Goal: Transaction & Acquisition: Subscribe to service/newsletter

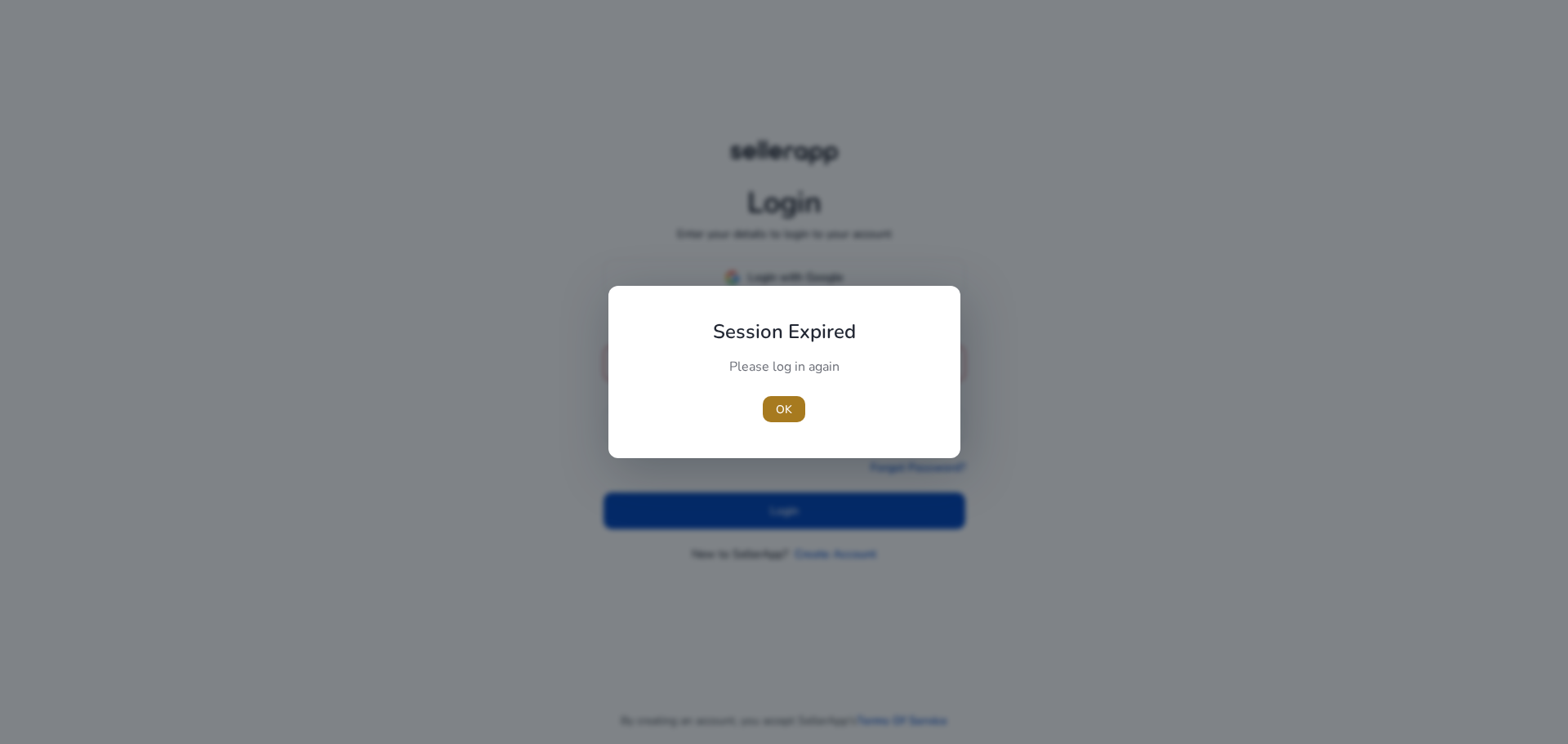
click at [775, 418] on span "button" at bounding box center [783, 410] width 42 height 40
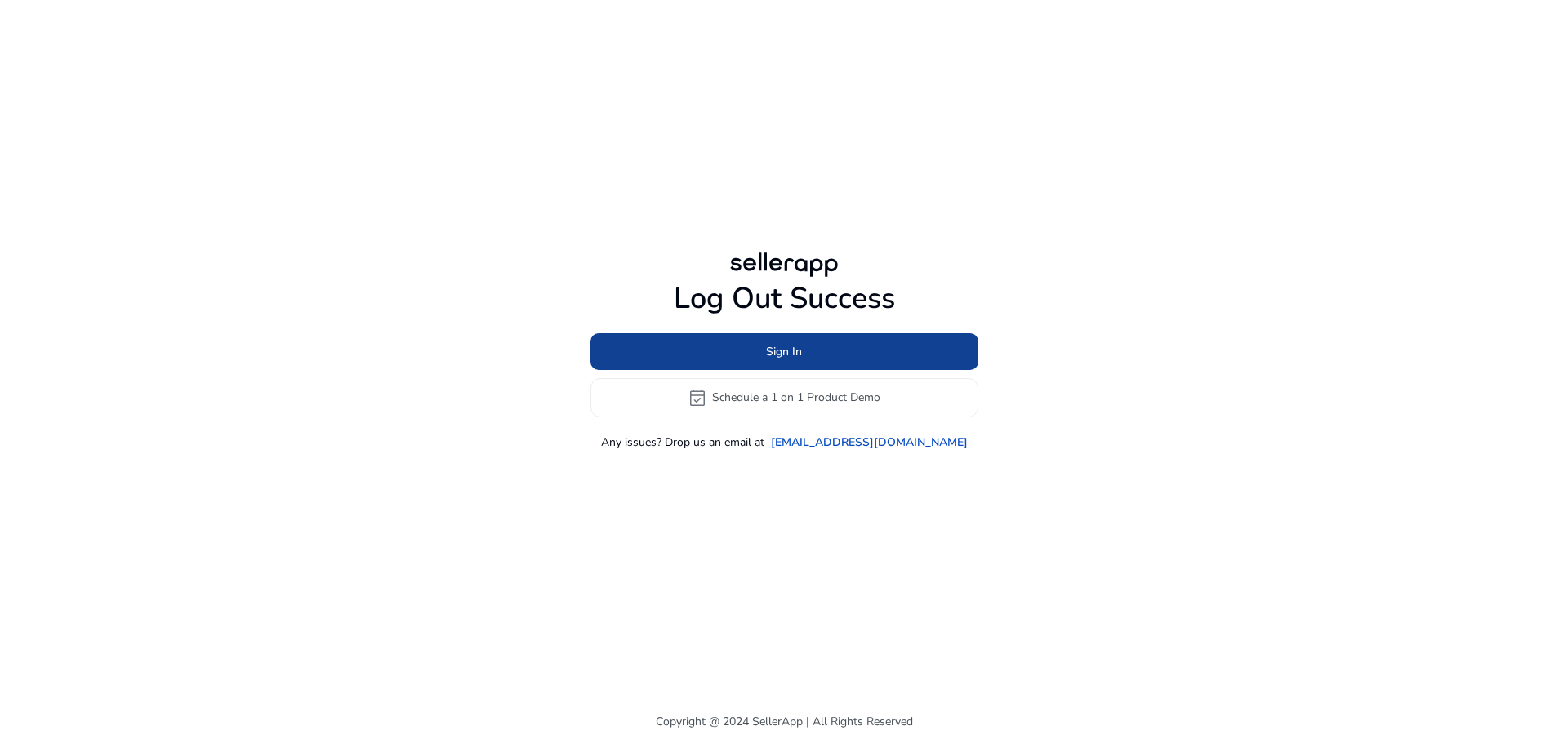
click at [775, 344] on span "Sign In" at bounding box center [784, 352] width 36 height 17
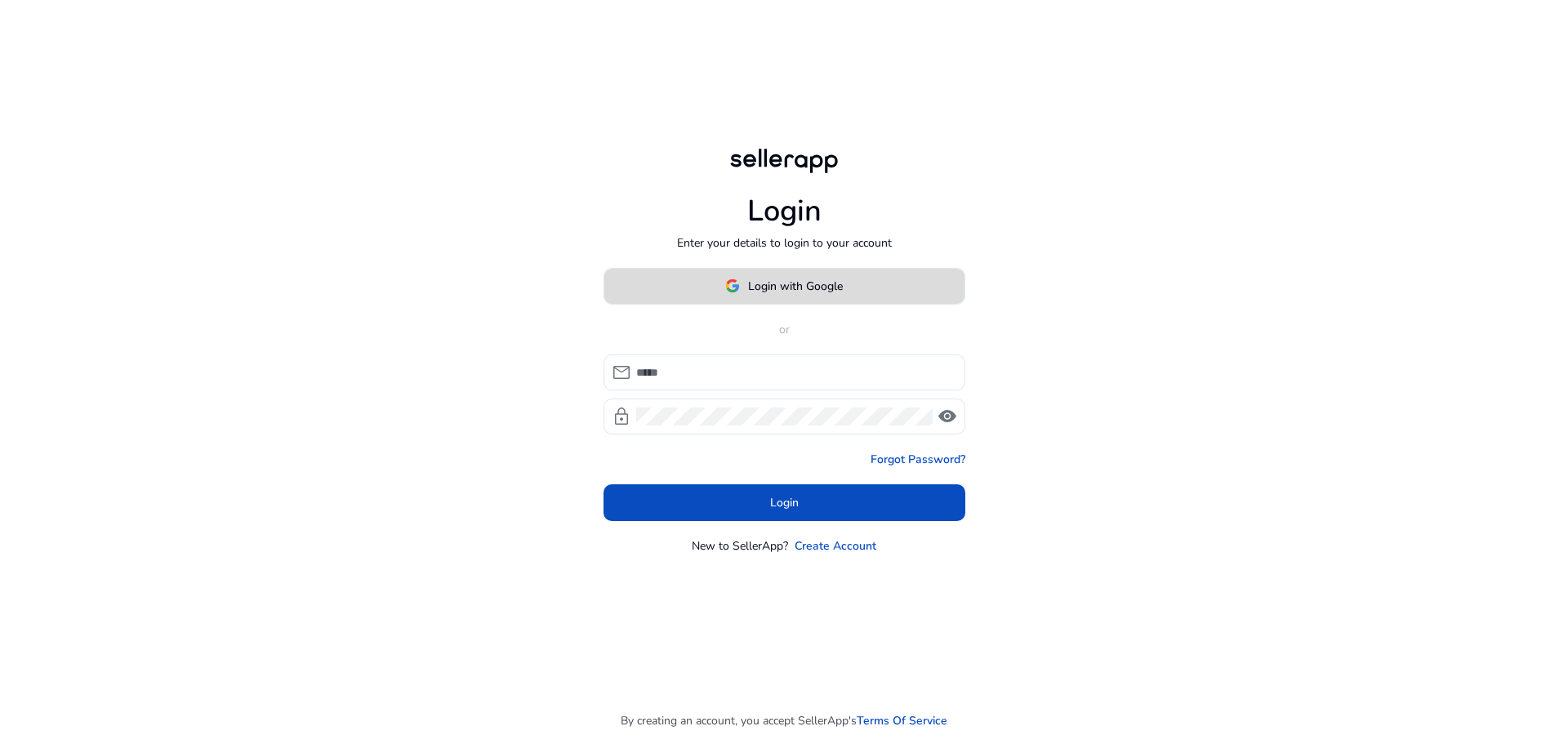
click at [758, 288] on span "Login with Google" at bounding box center [795, 287] width 95 height 17
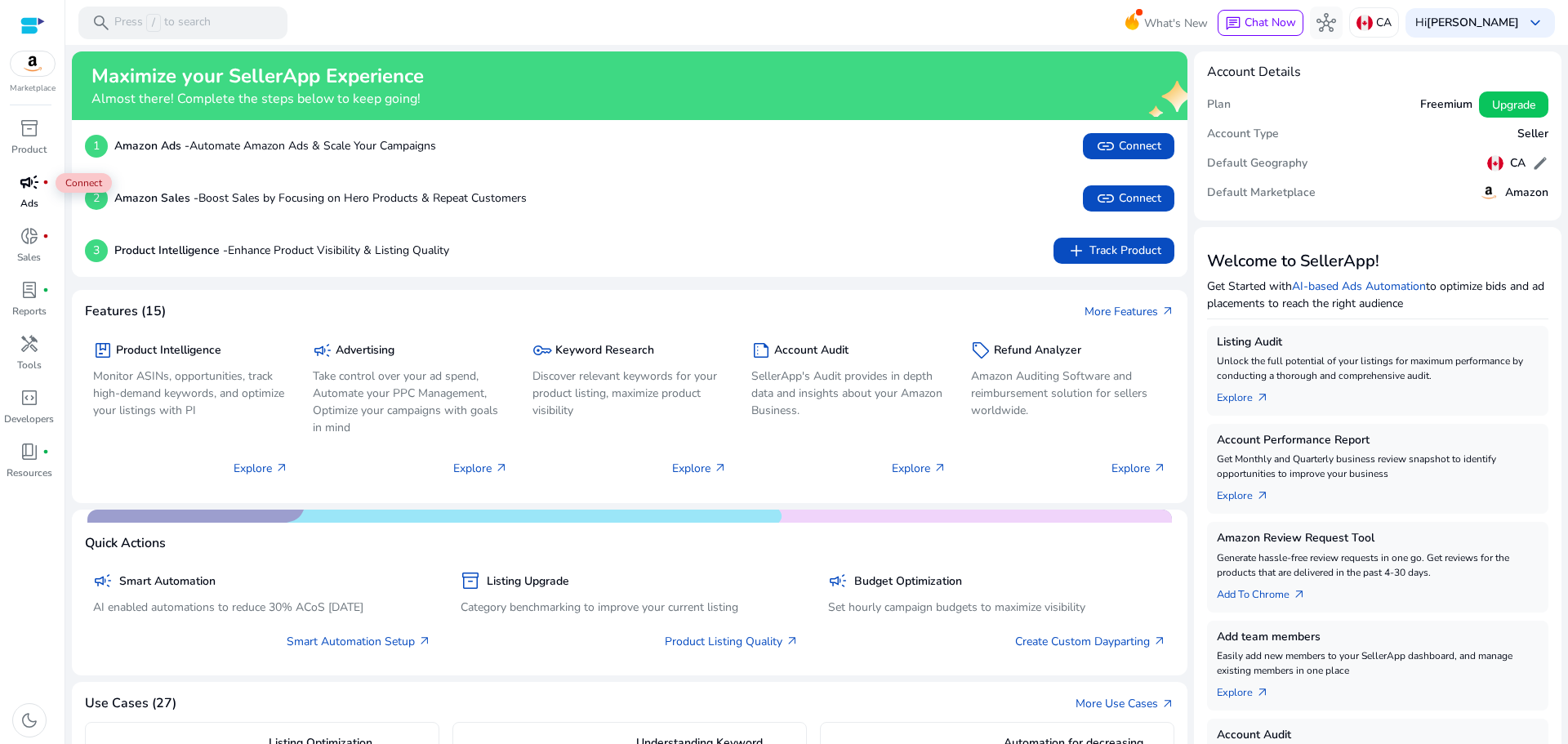
click at [30, 173] on span "campaign" at bounding box center [29, 182] width 20 height 20
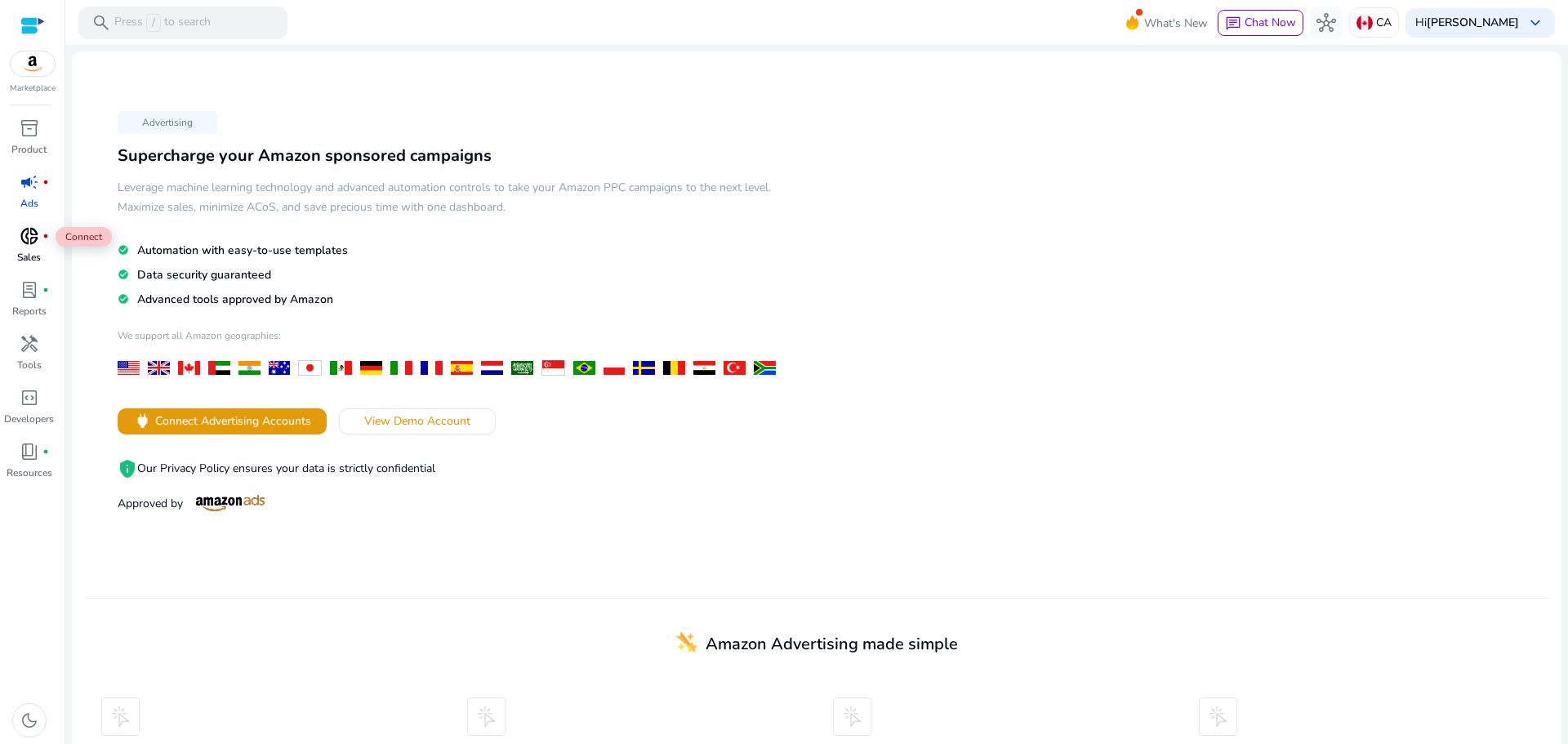
click at [25, 242] on span "donut_small" at bounding box center [29, 236] width 20 height 20
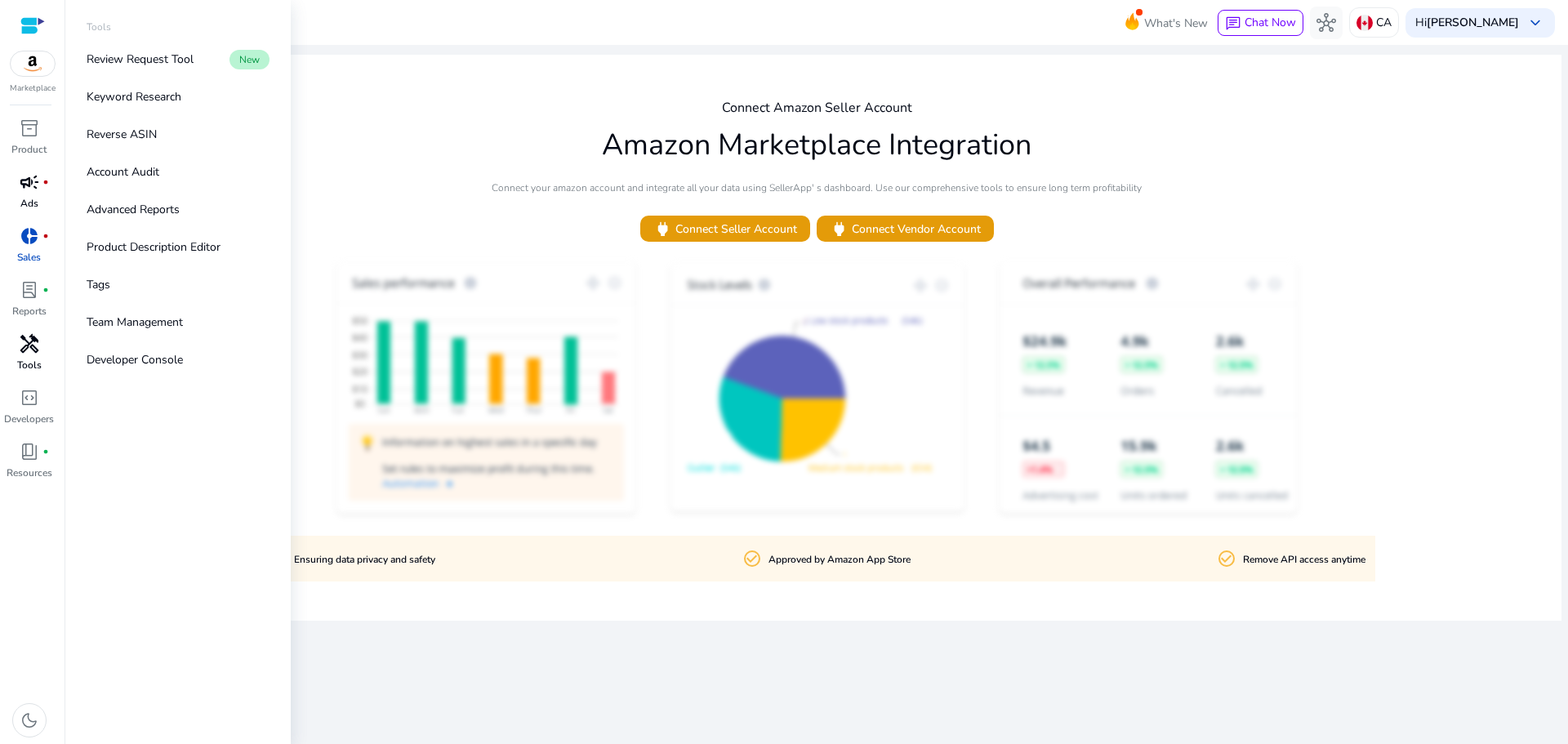
click at [22, 351] on span "handyman" at bounding box center [29, 344] width 20 height 20
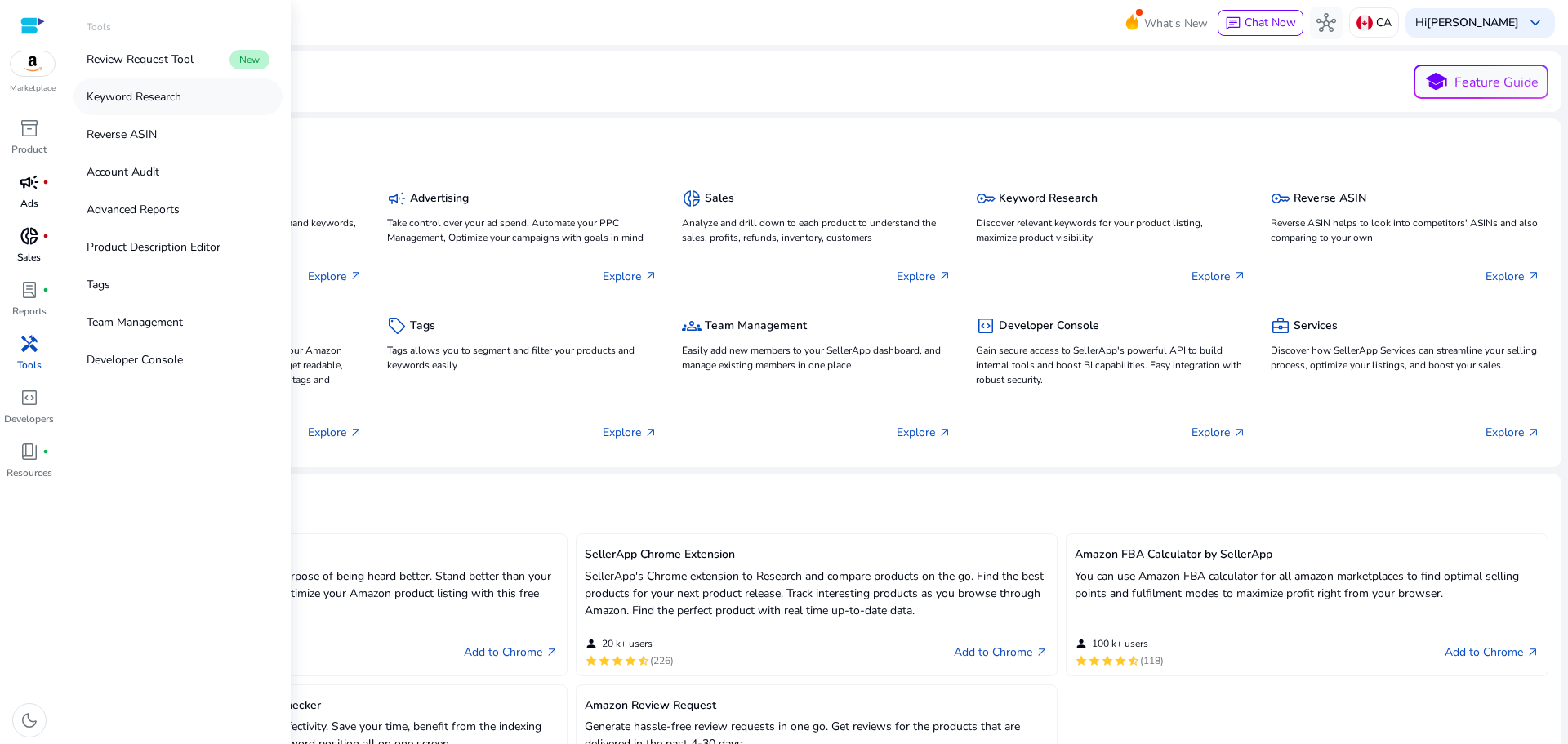
click at [162, 92] on p "Keyword Research" at bounding box center [134, 96] width 95 height 17
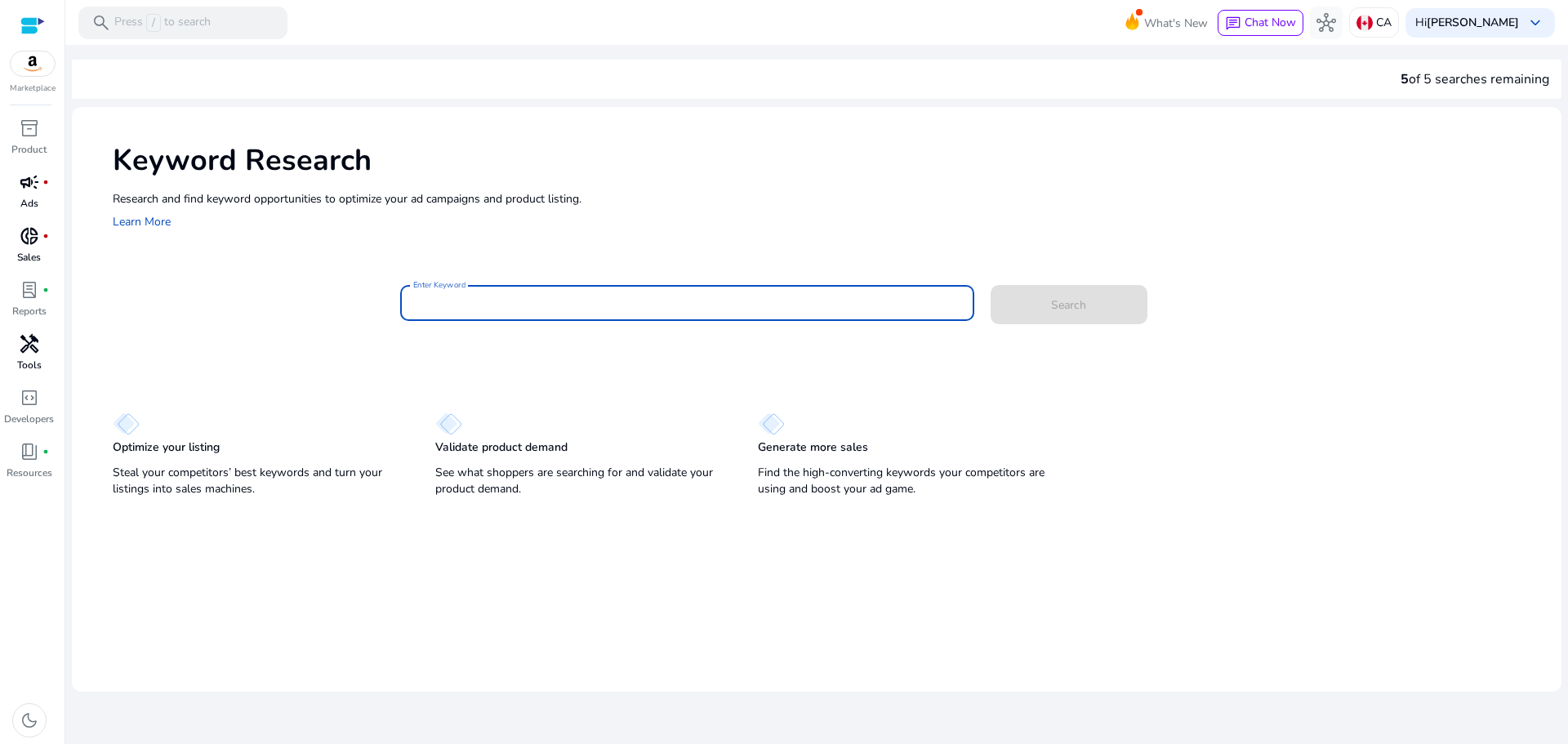
click at [542, 302] on input "Enter Keyword" at bounding box center [687, 303] width 548 height 18
type input "**********"
click at [1059, 305] on span "Search" at bounding box center [1068, 305] width 35 height 17
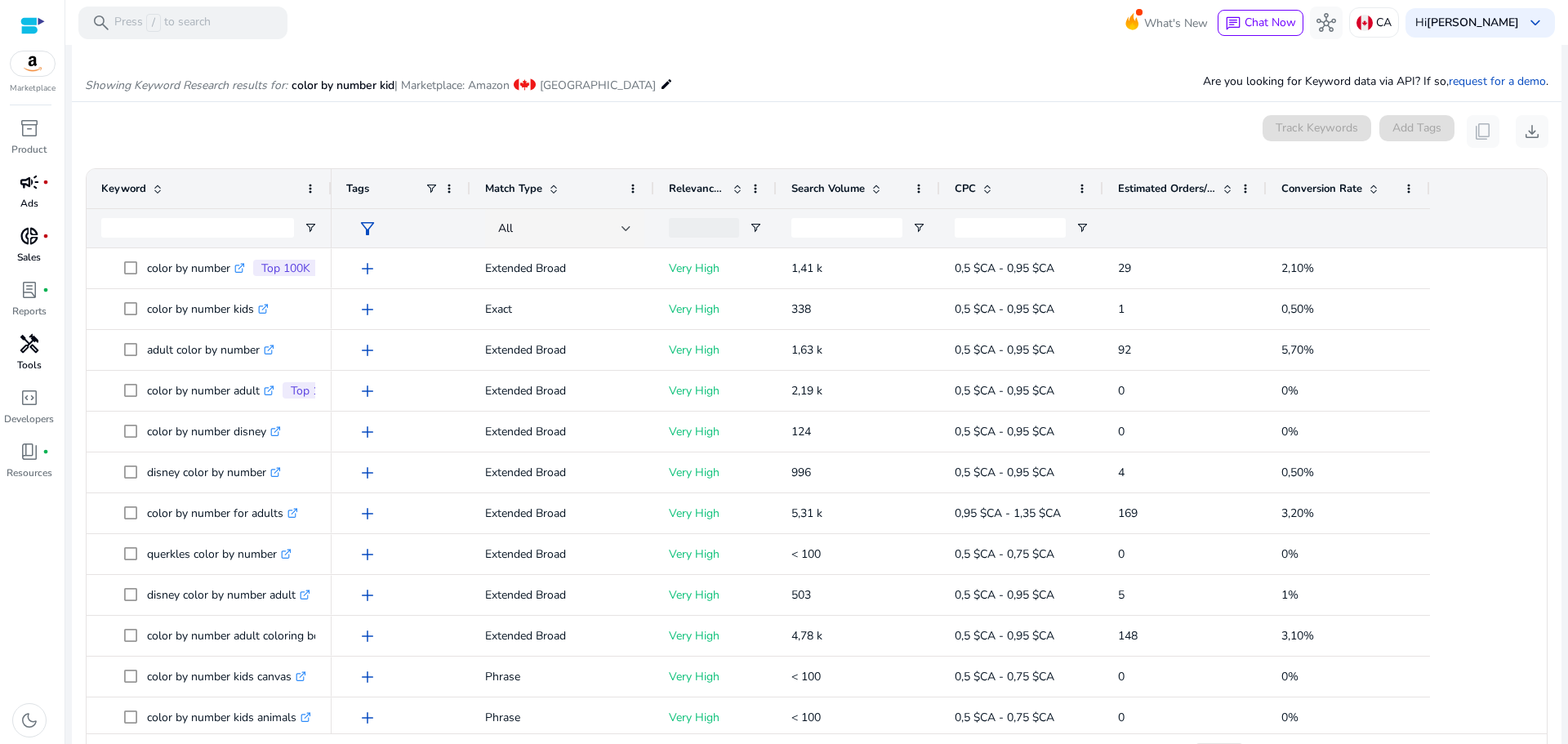
scroll to position [183, 0]
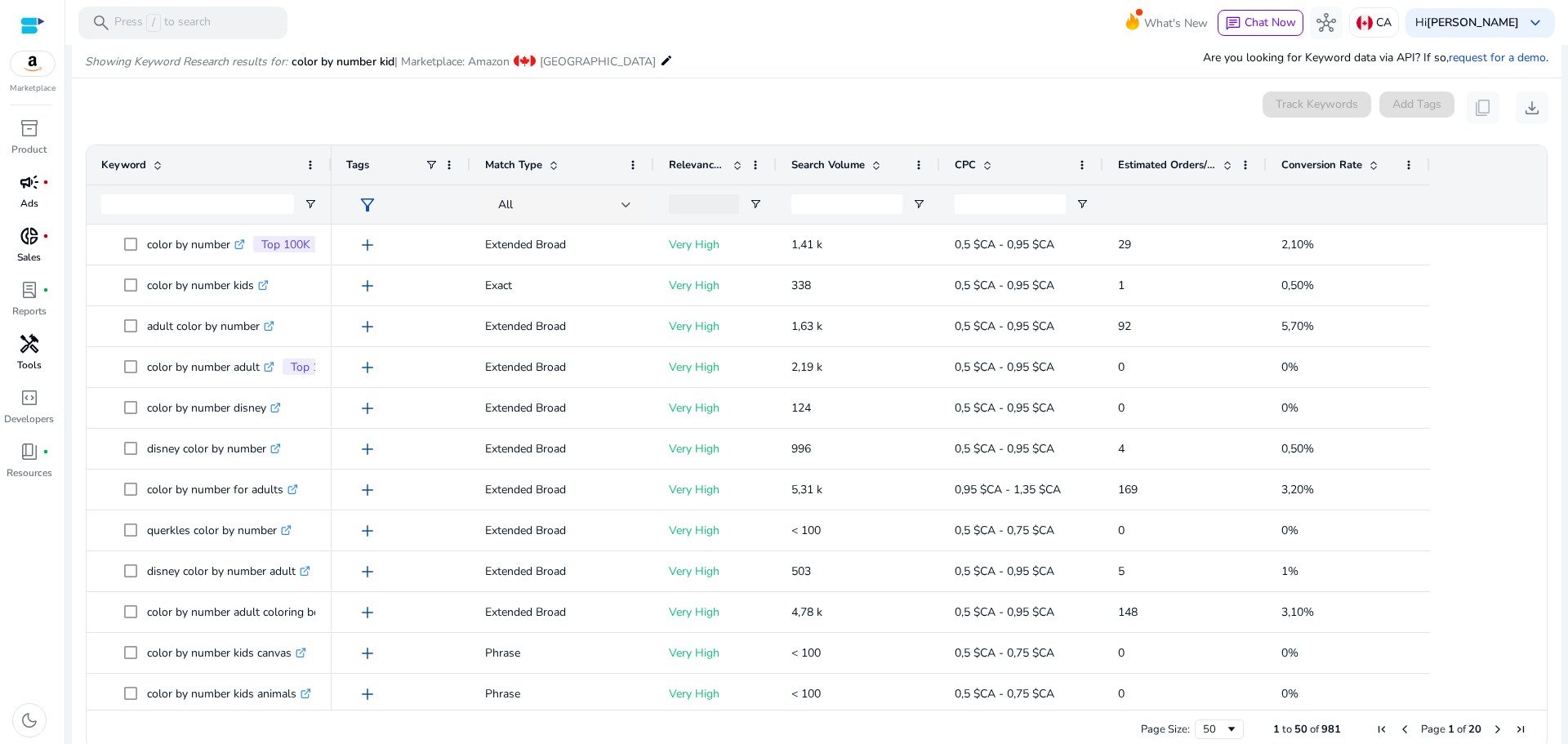
drag, startPoint x: 1540, startPoint y: 285, endPoint x: 1548, endPoint y: 301, distance: 17.9
click at [1552, 363] on ag-grid-angular "1 to 50 of 981. Page 1 of 20 Drag here to set row groups Drag here to set colum…" at bounding box center [816, 447] width 1488 height 622
drag, startPoint x: 1533, startPoint y: 263, endPoint x: 1534, endPoint y: 339, distance: 76.0
click at [1534, 339] on div at bounding box center [1539, 468] width 15 height 486
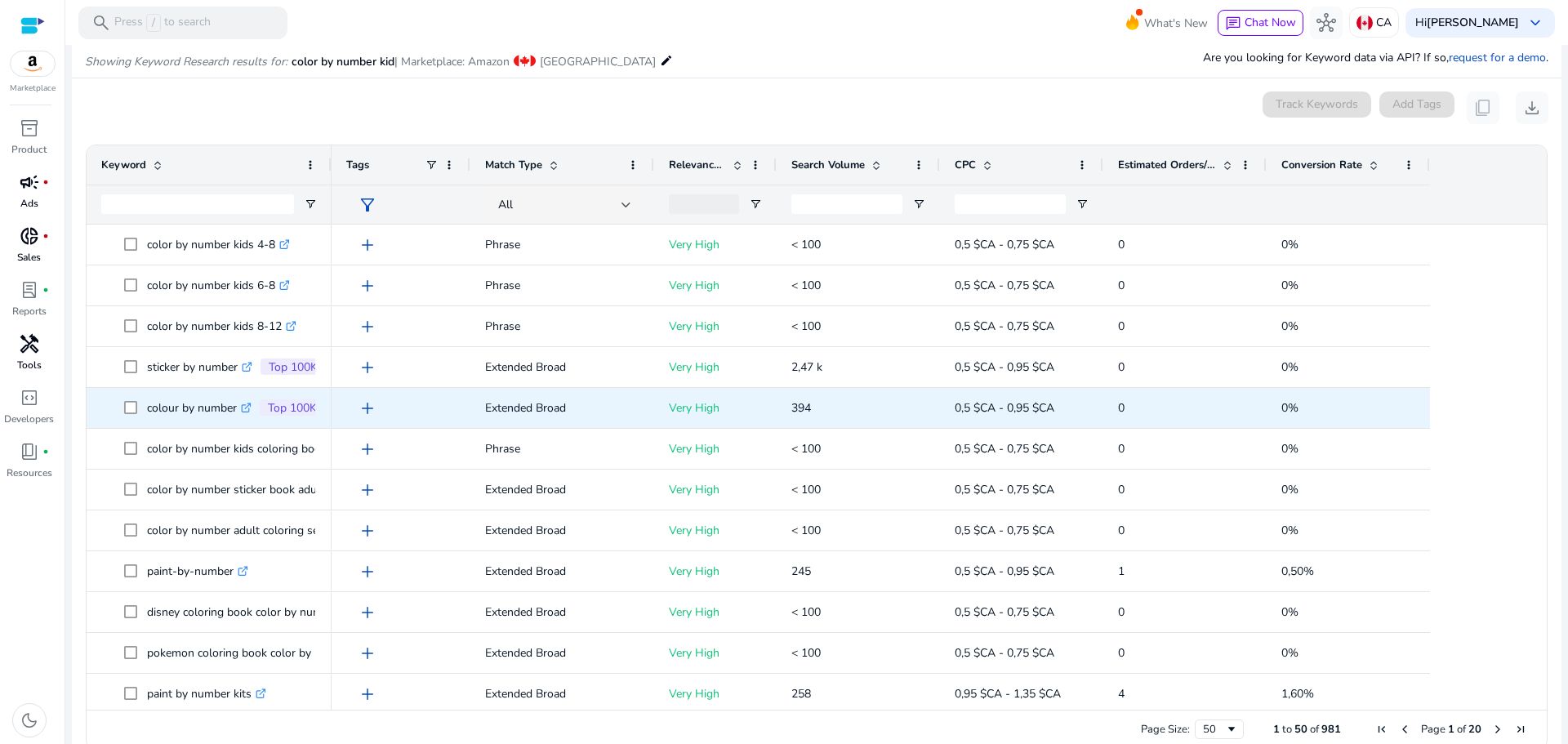
scroll to position [0, 0]
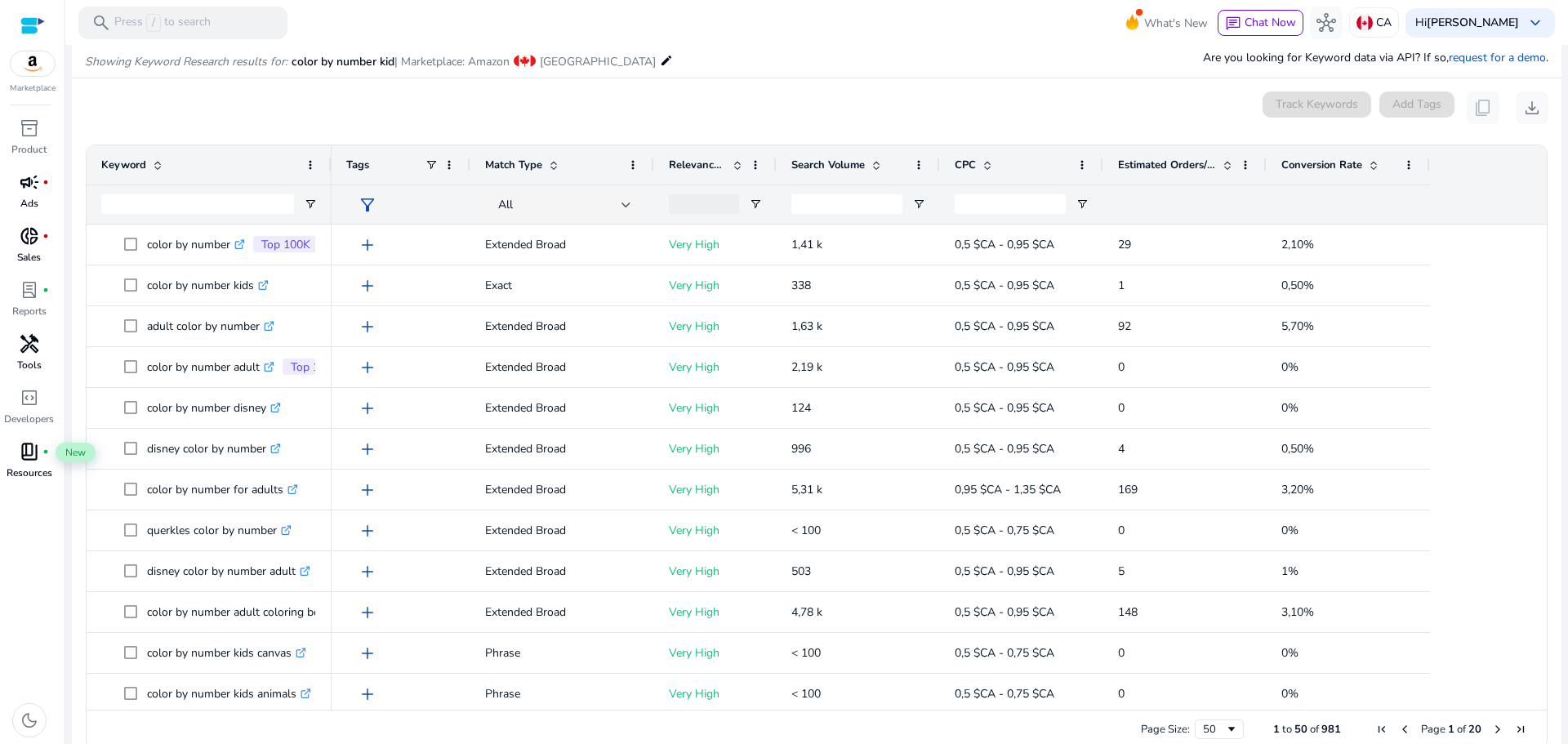
click at [22, 457] on span "book_4" at bounding box center [29, 451] width 20 height 20
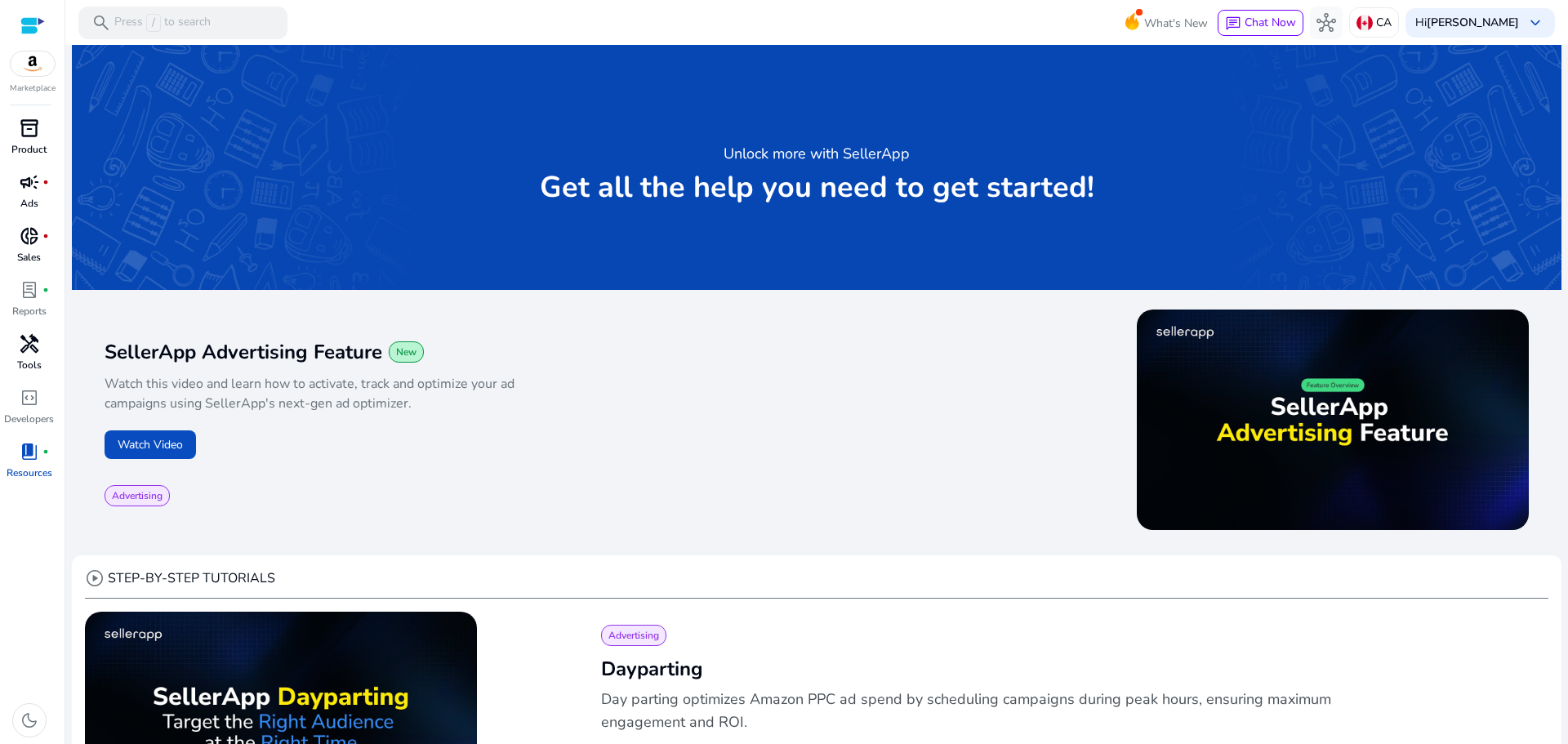
click at [26, 130] on span "inventory_2" at bounding box center [29, 128] width 20 height 20
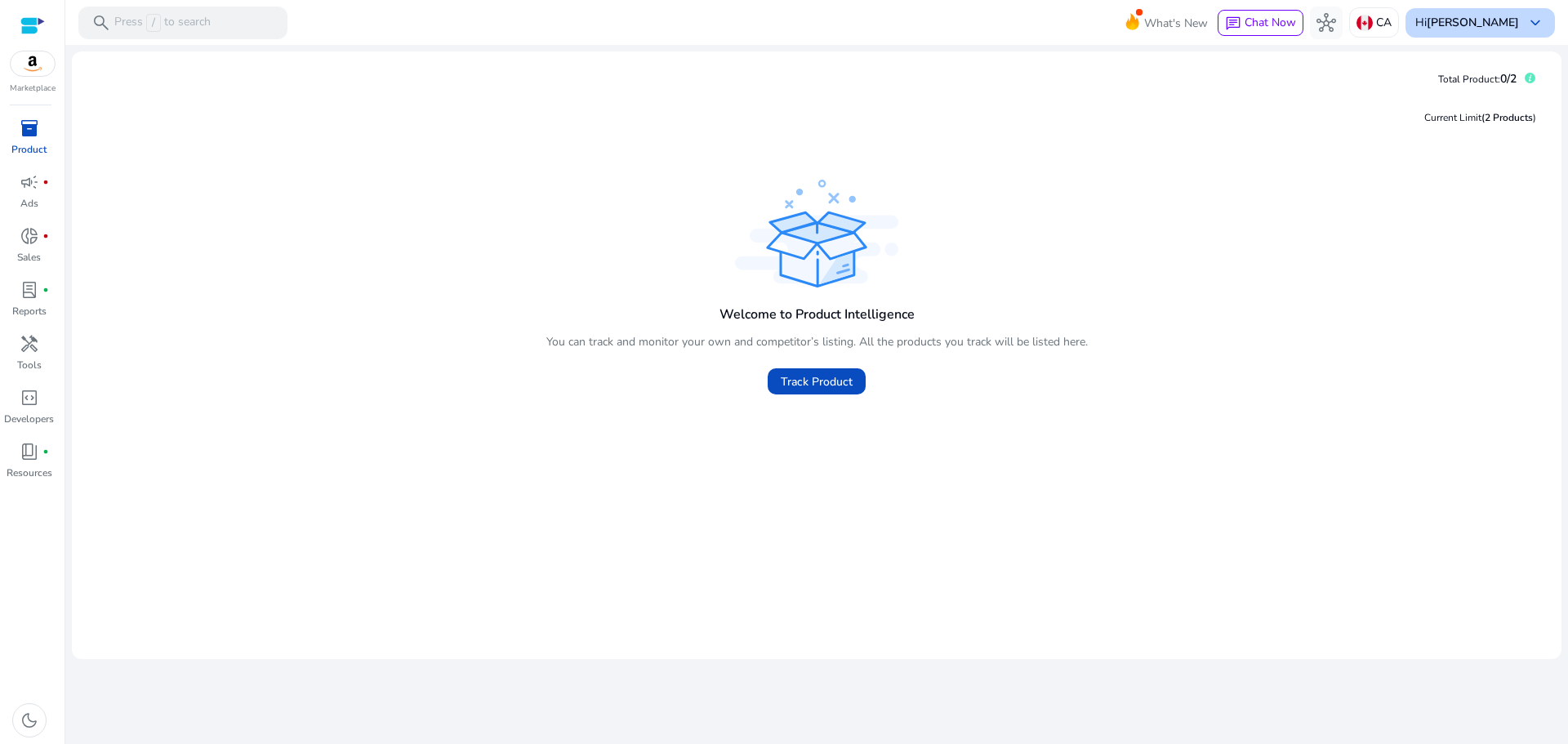
click at [1502, 27] on b "[PERSON_NAME]" at bounding box center [1472, 22] width 92 height 16
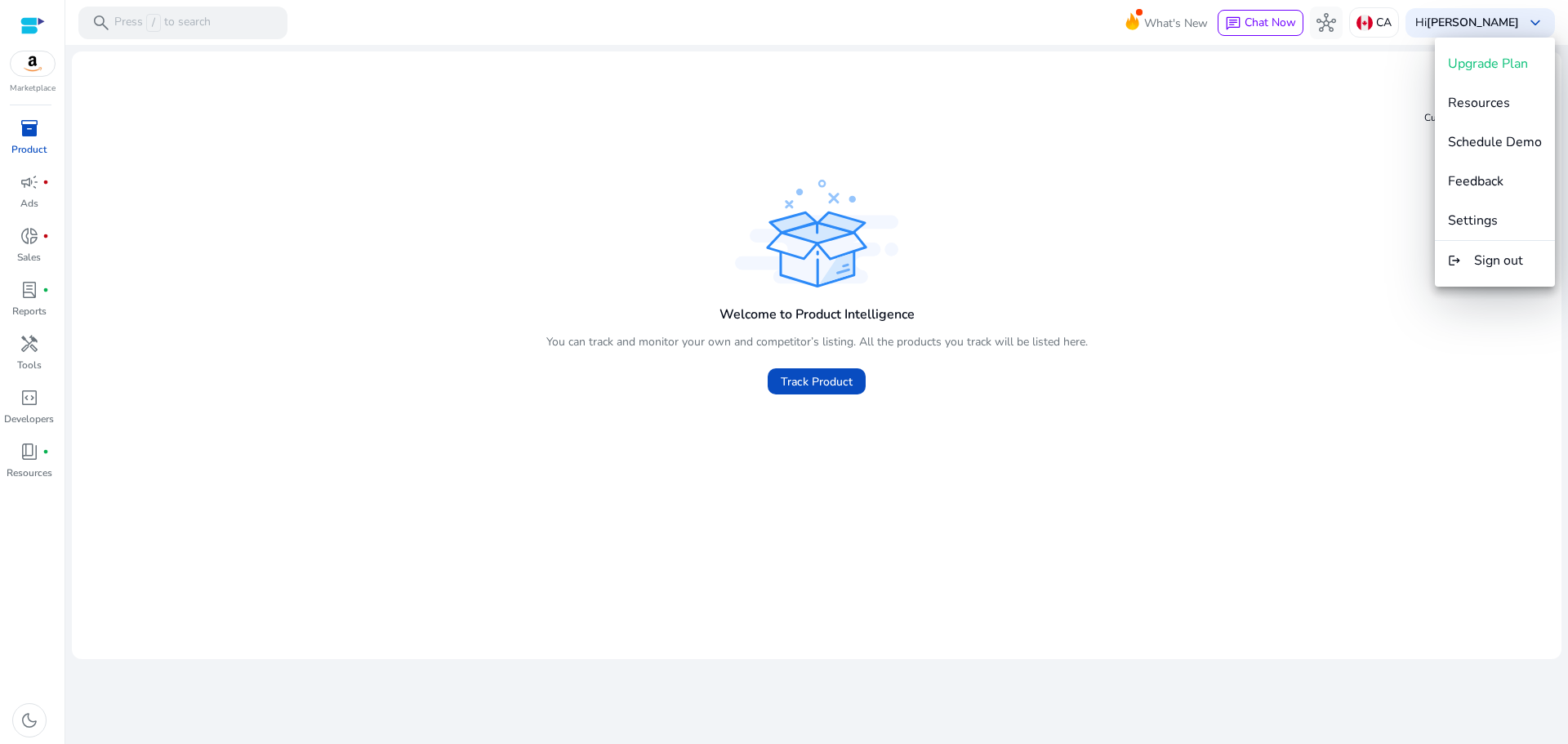
click at [23, 17] on div at bounding box center [784, 372] width 1568 height 744
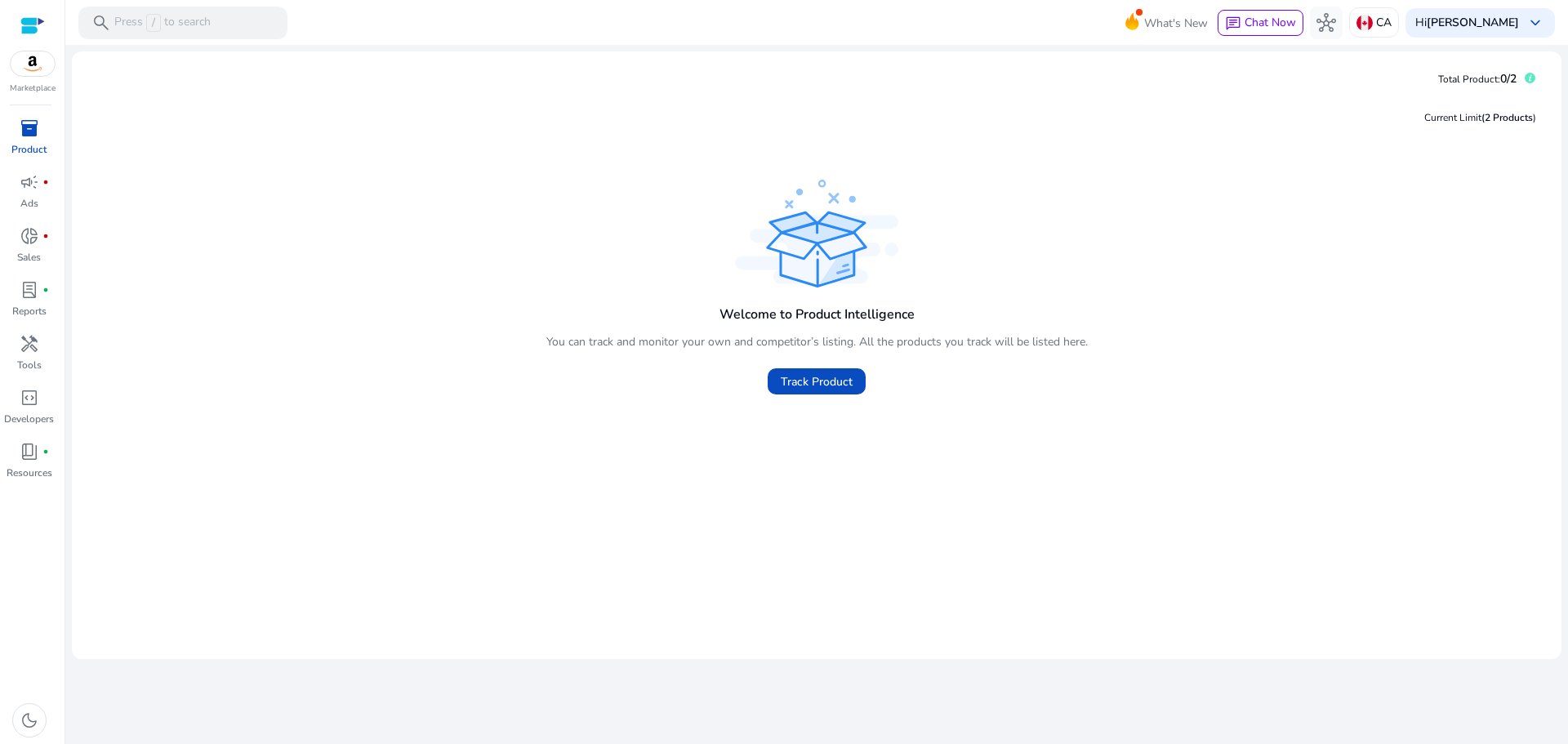
click at [43, 22] on div at bounding box center [33, 26] width 24 height 19
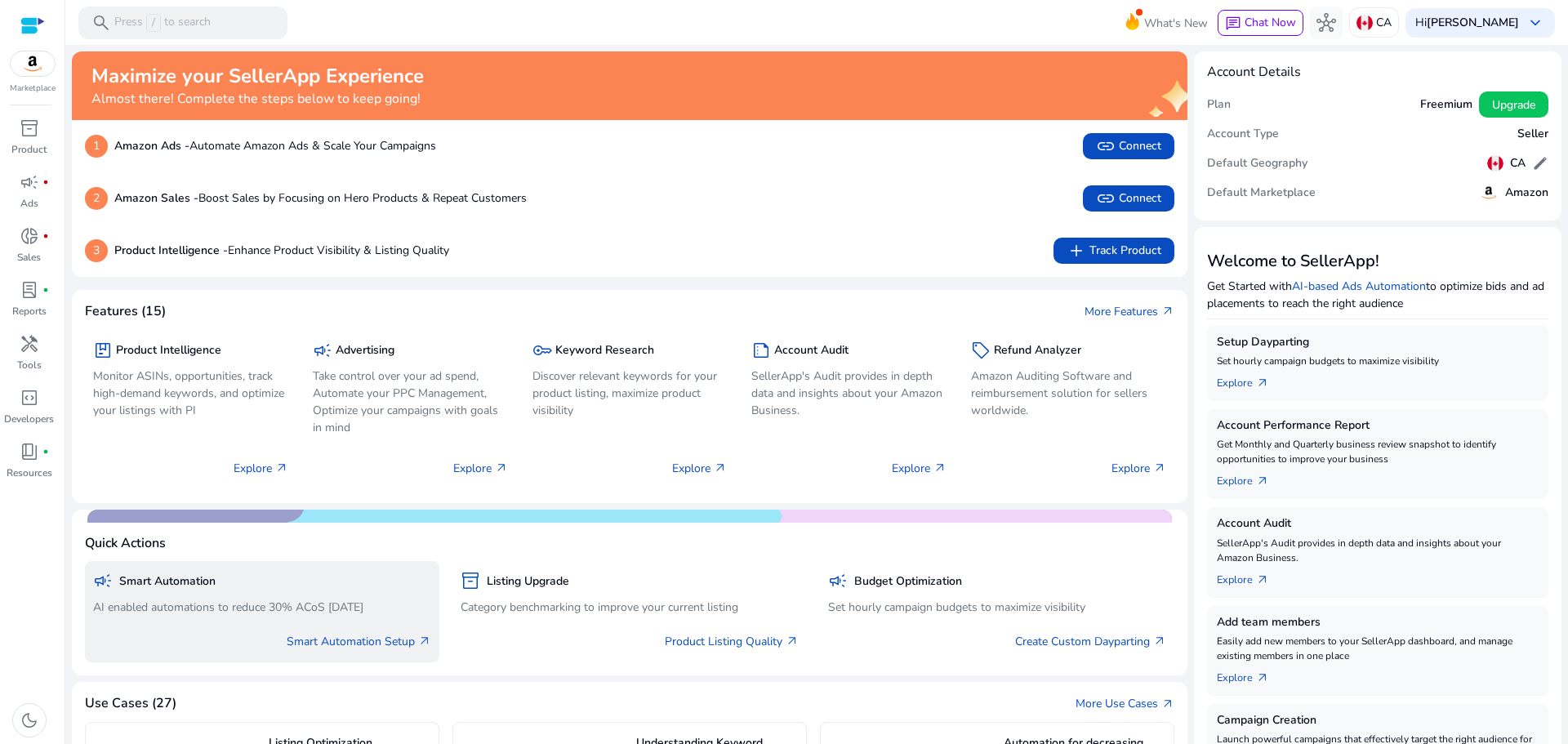
scroll to position [272, 0]
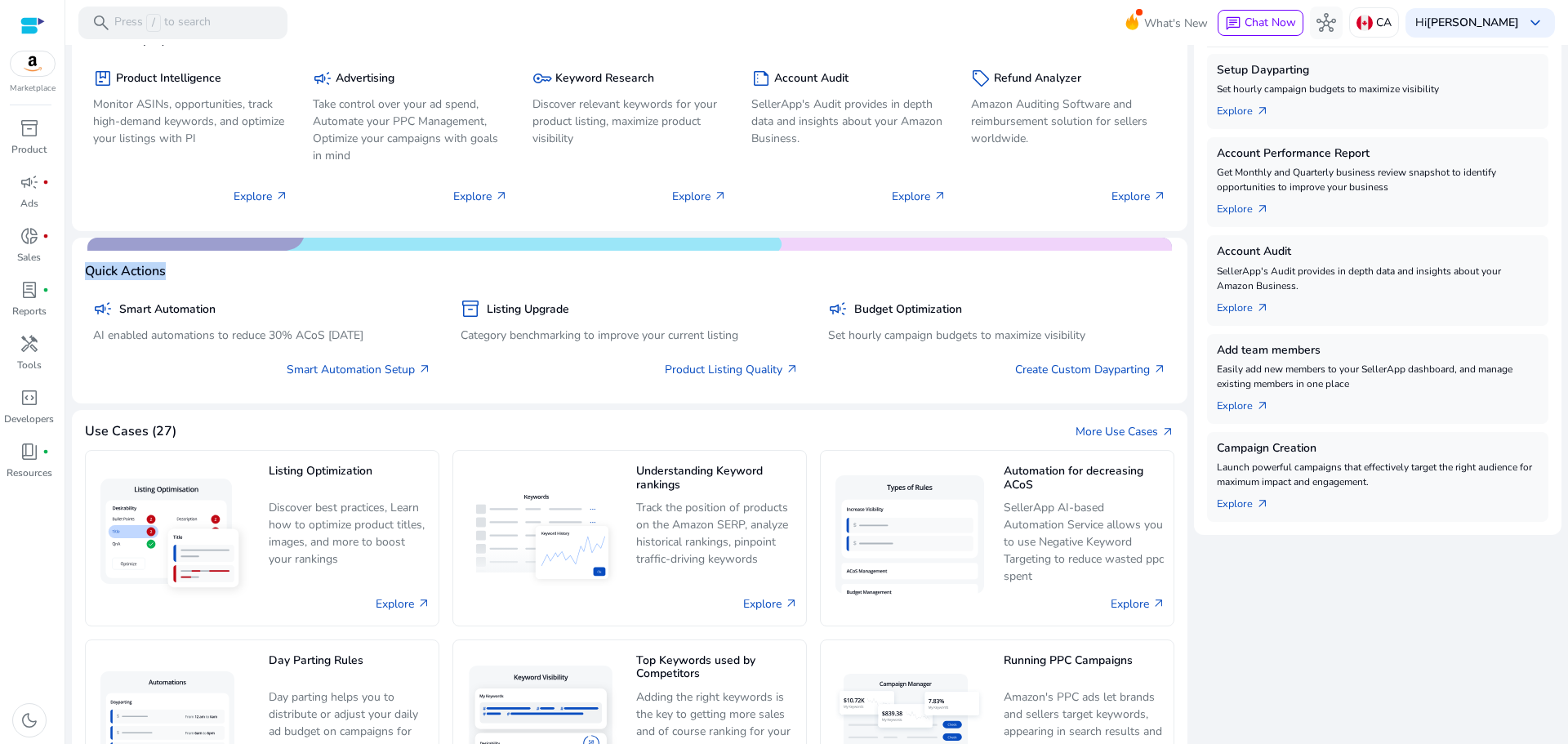
drag, startPoint x: 232, startPoint y: 236, endPoint x: 337, endPoint y: 239, distance: 105.0
click at [337, 239] on div "Maximize your SellerApp Experience Almost there! Complete the steps below to ke…" at bounding box center [629, 395] width 1115 height 1232
click at [330, 285] on div "campaign Smart Automation AI enabled automations to reduce 30% ACoS [DATE] Smar…" at bounding box center [630, 336] width 1090 height 112
click at [485, 245] on mat-card "Quick Actions campaign Smart Automation AI enabled automations to reduce 30% AC…" at bounding box center [629, 321] width 1115 height 167
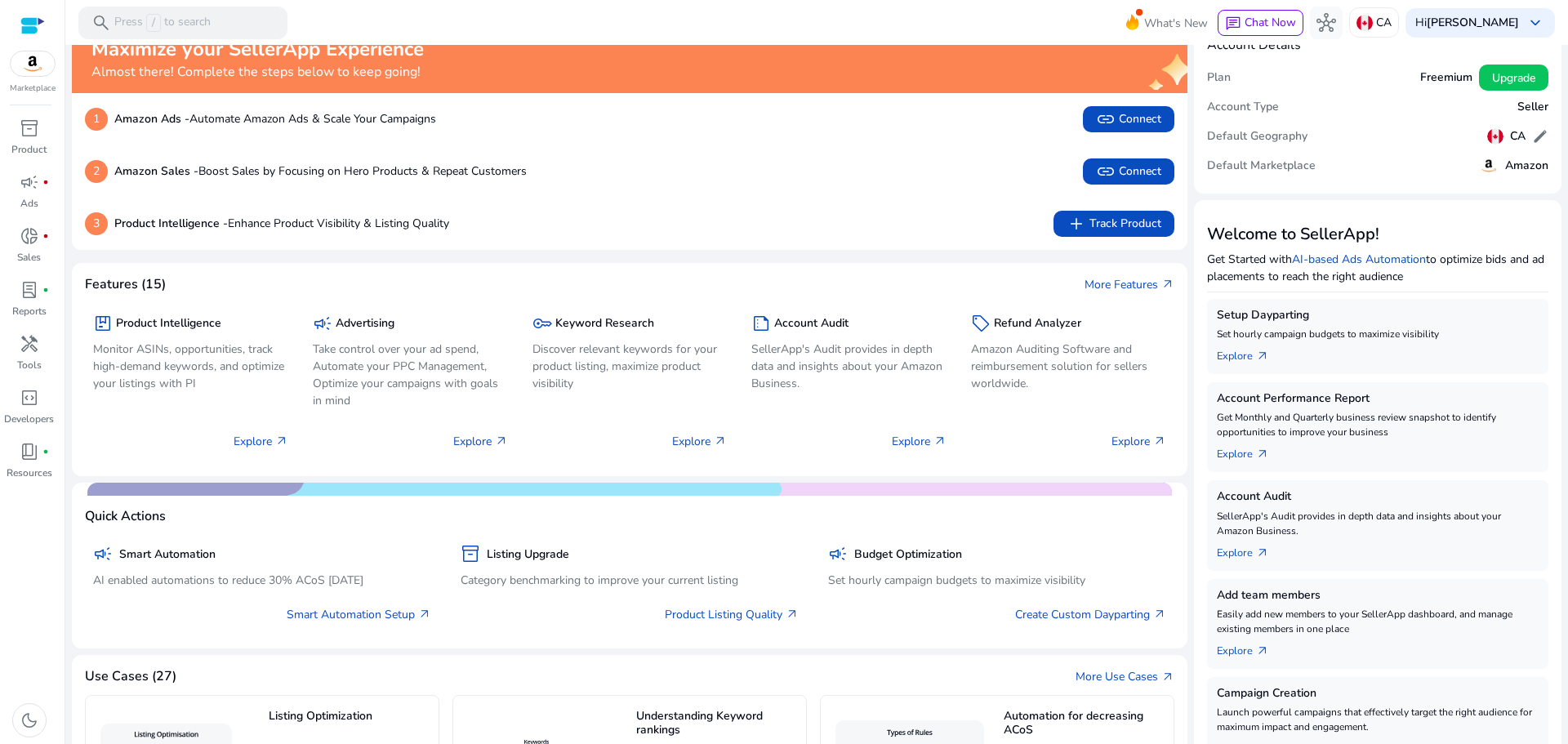
scroll to position [0, 0]
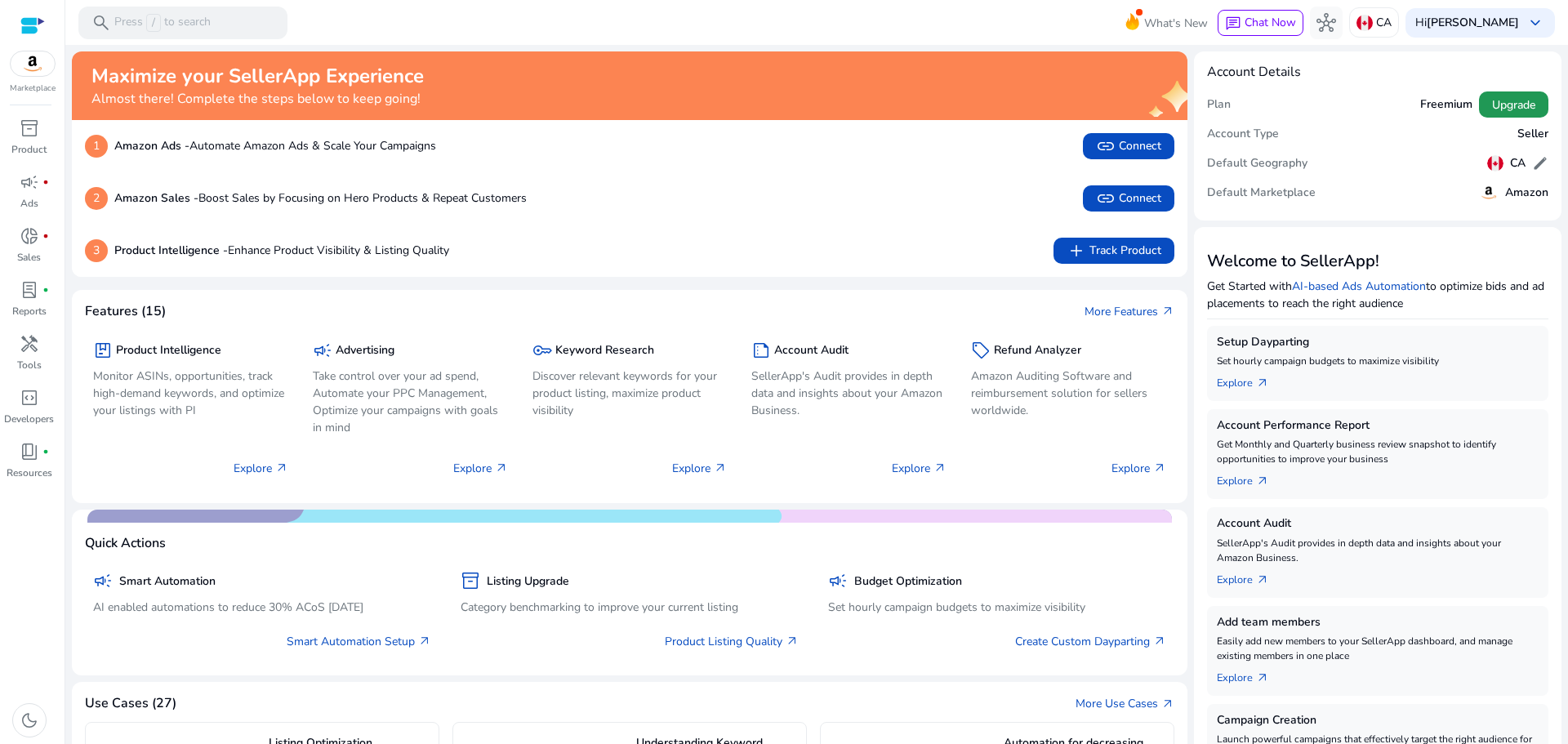
click at [1501, 97] on span "Upgrade" at bounding box center [1514, 105] width 43 height 17
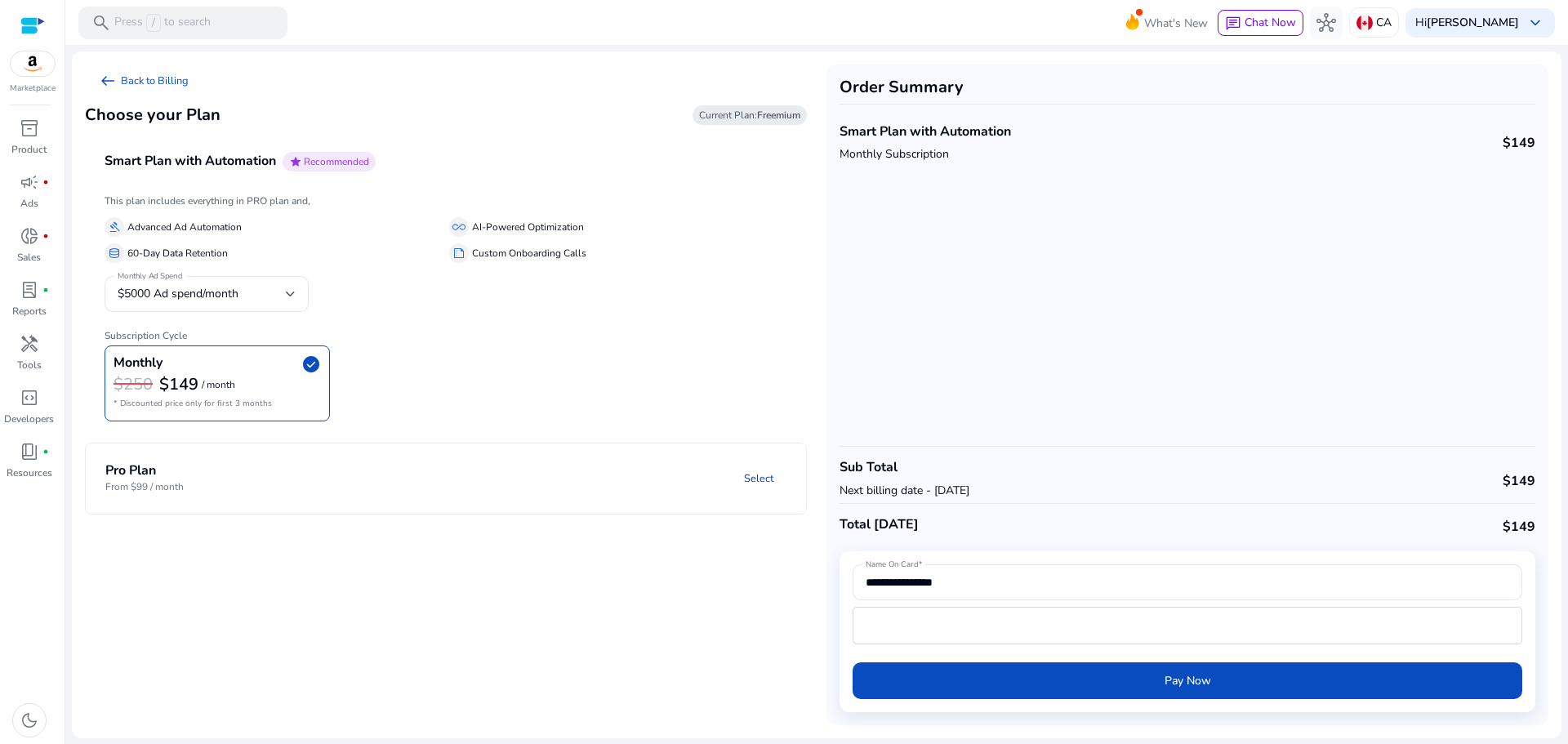
click at [754, 476] on link "Select" at bounding box center [758, 479] width 56 height 29
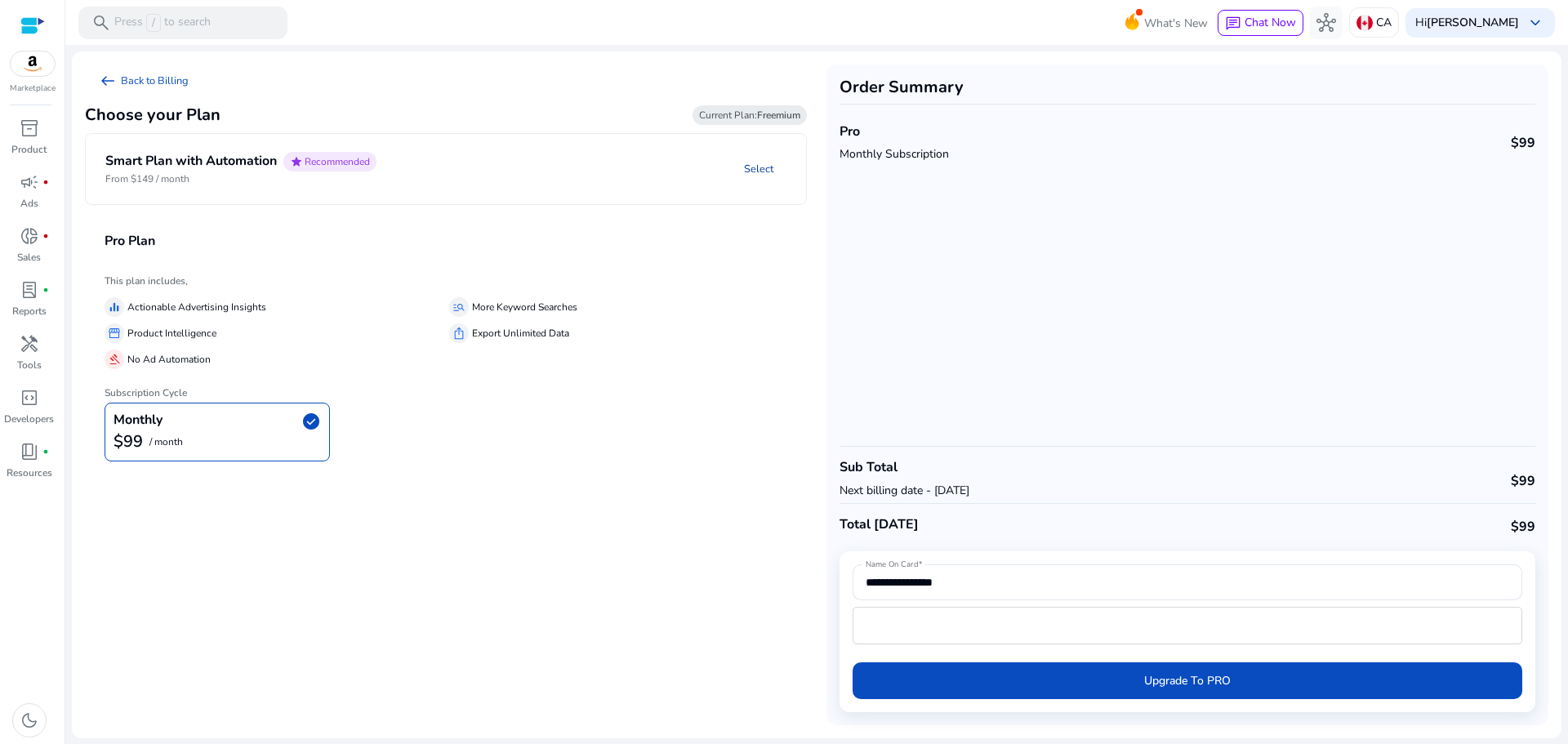
click at [758, 167] on link "Select" at bounding box center [758, 169] width 56 height 29
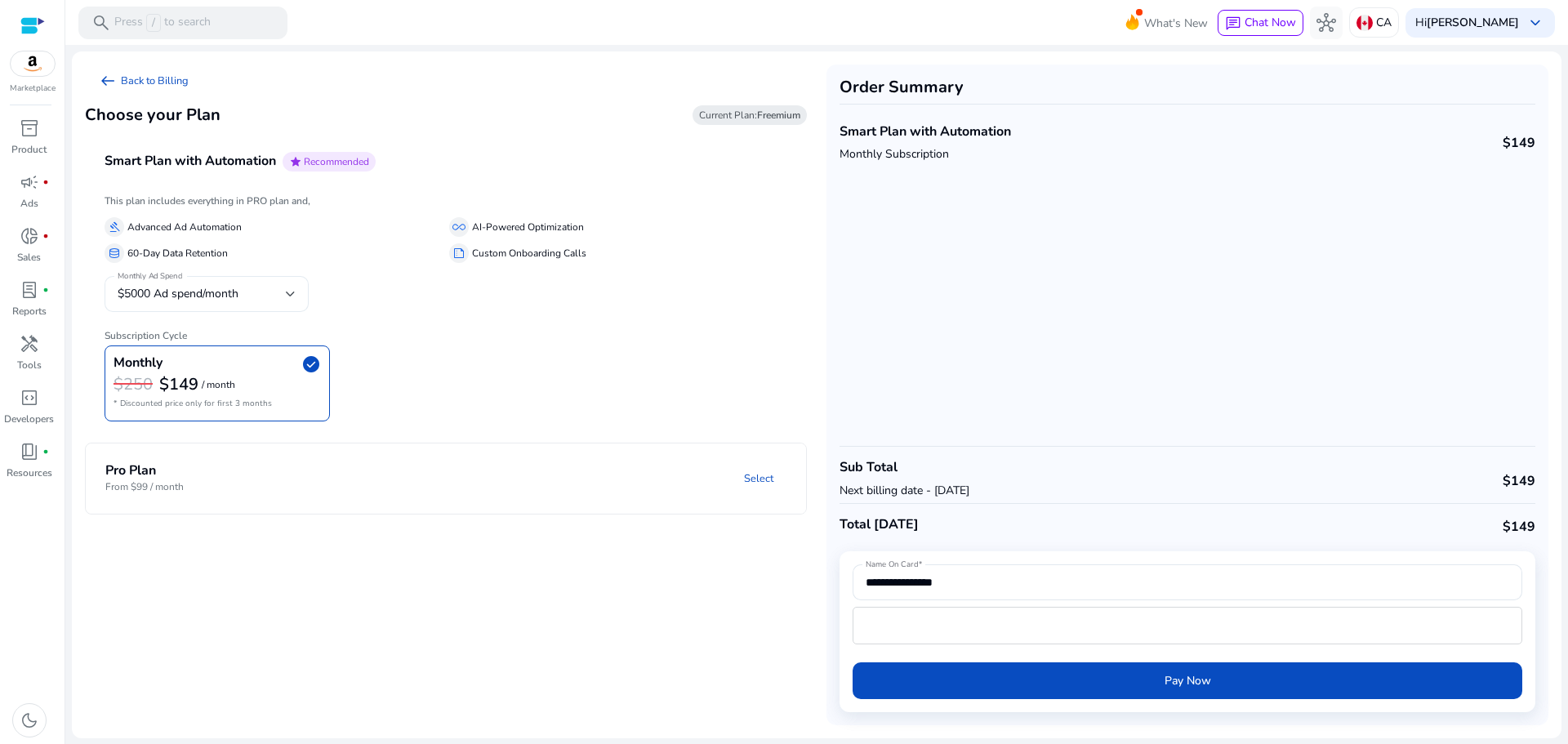
click at [280, 295] on div "$5000 Ad spend/month" at bounding box center [201, 294] width 168 height 18
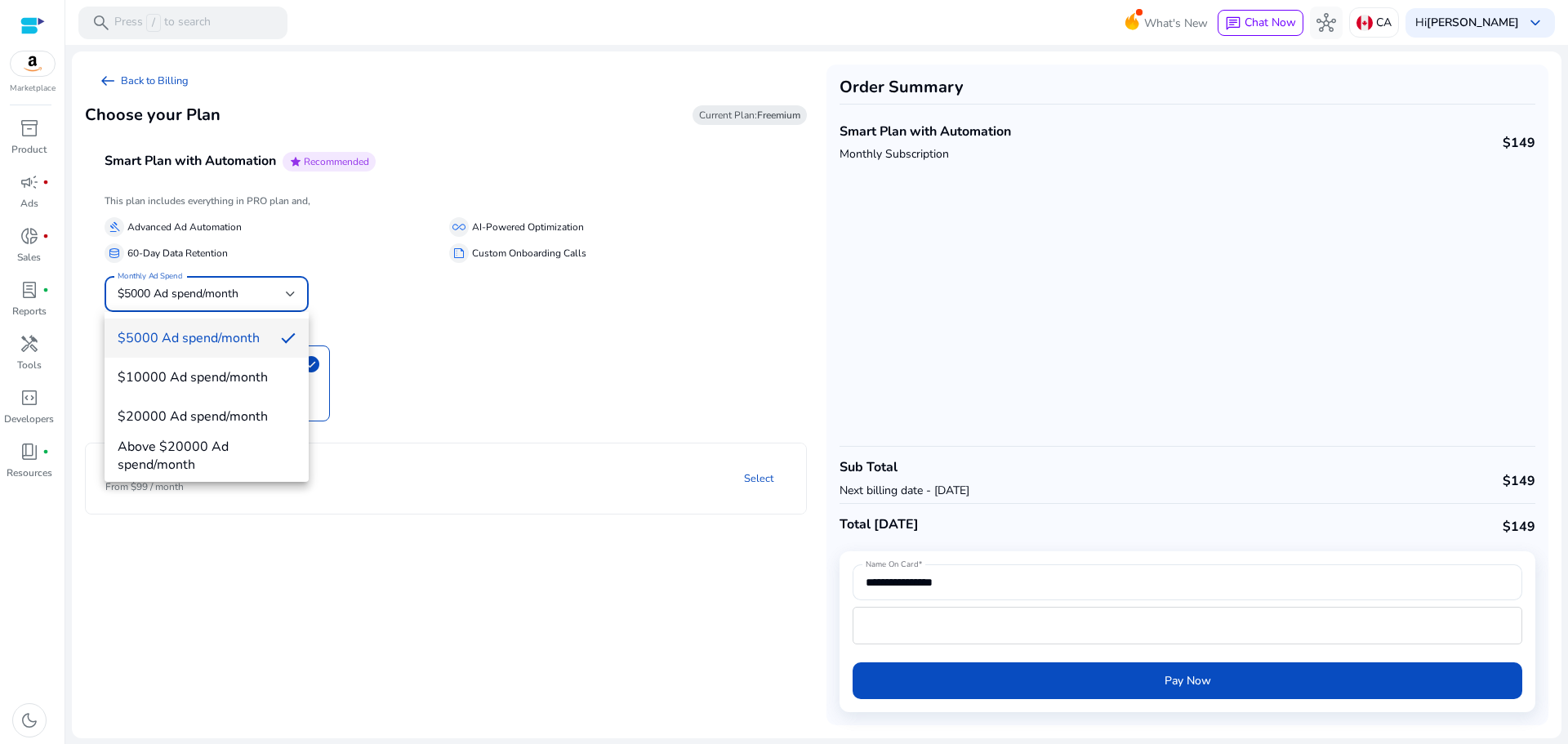
click at [280, 295] on div at bounding box center [784, 372] width 1568 height 744
